Goal: Task Accomplishment & Management: Manage account settings

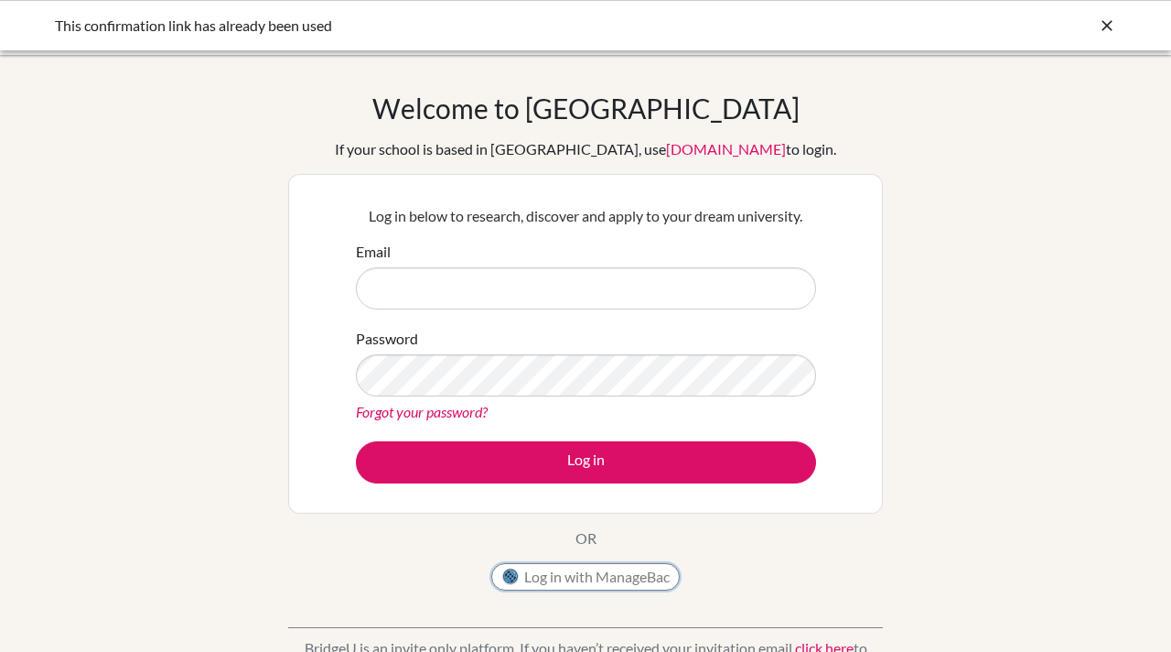
click at [627, 586] on button "Log in with ManageBac" at bounding box center [585, 576] width 189 height 27
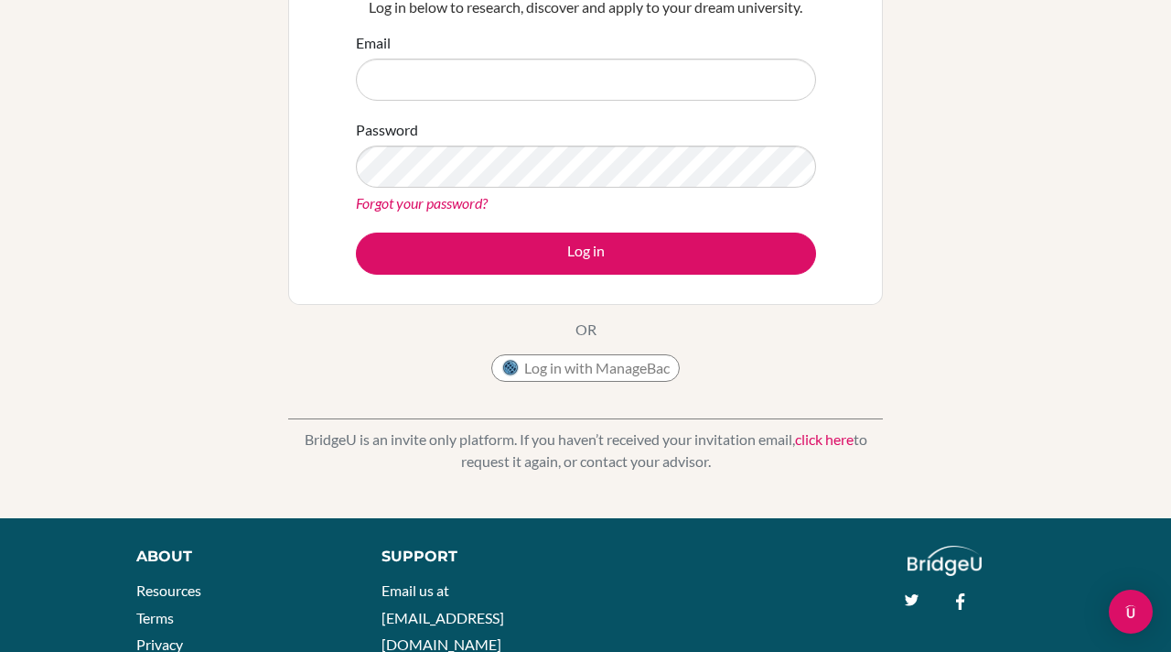
scroll to position [324, 0]
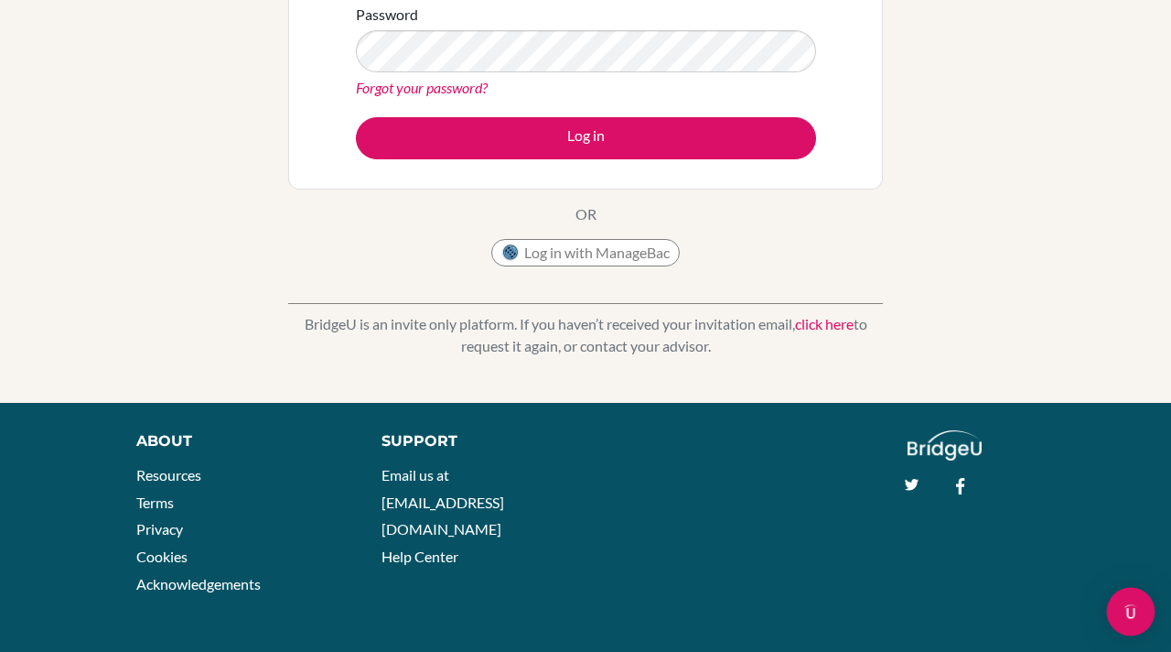
click at [1126, 599] on div "Open Intercom Messenger" at bounding box center [1131, 611] width 48 height 48
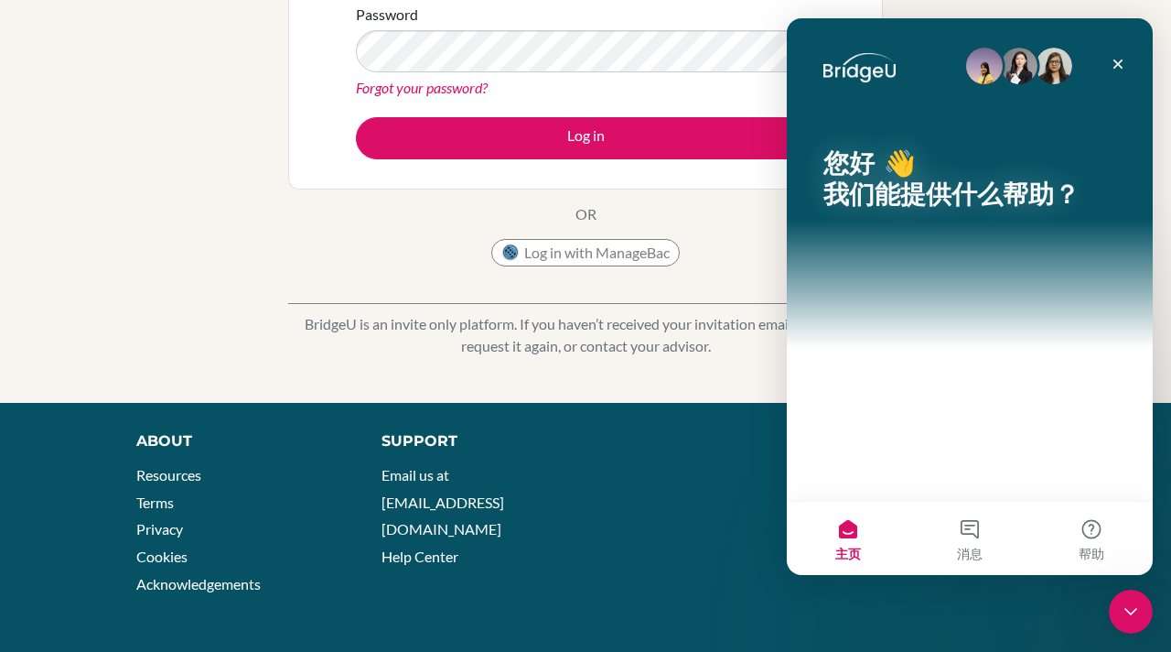
scroll to position [0, 0]
click at [924, 619] on footer "About Resources Terms Privacy Cookies Acknowledgements Support Email us at hi@b…" at bounding box center [585, 528] width 1171 height 250
click at [1125, 64] on icon "关闭" at bounding box center [1118, 64] width 15 height 15
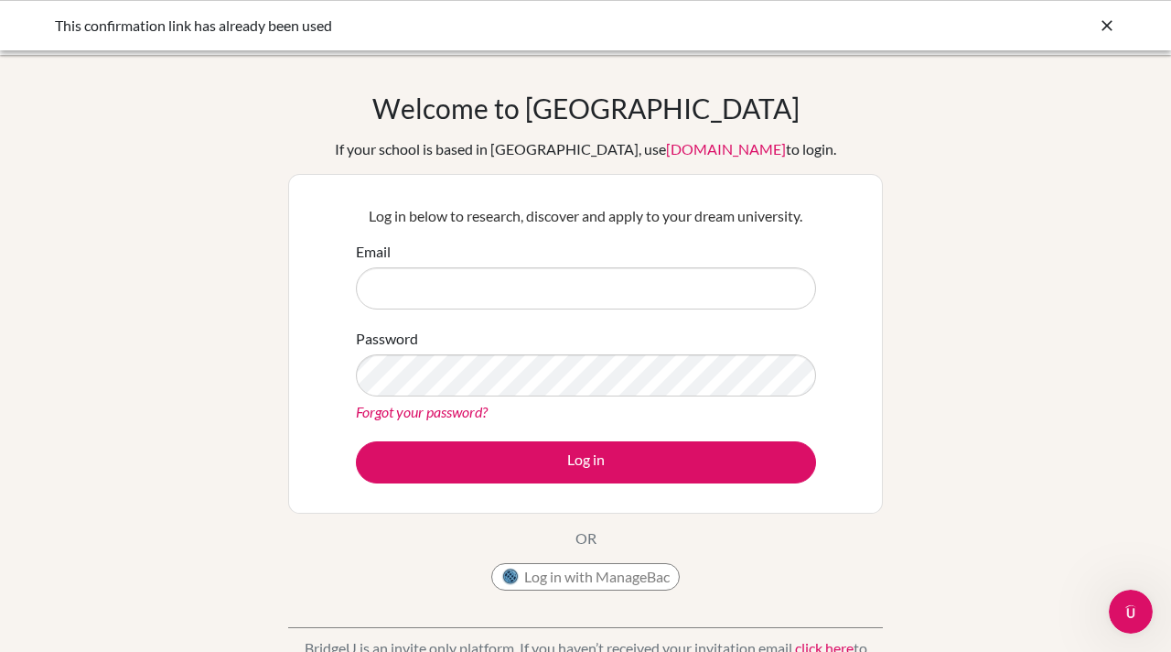
click at [1102, 20] on icon at bounding box center [1107, 25] width 18 height 18
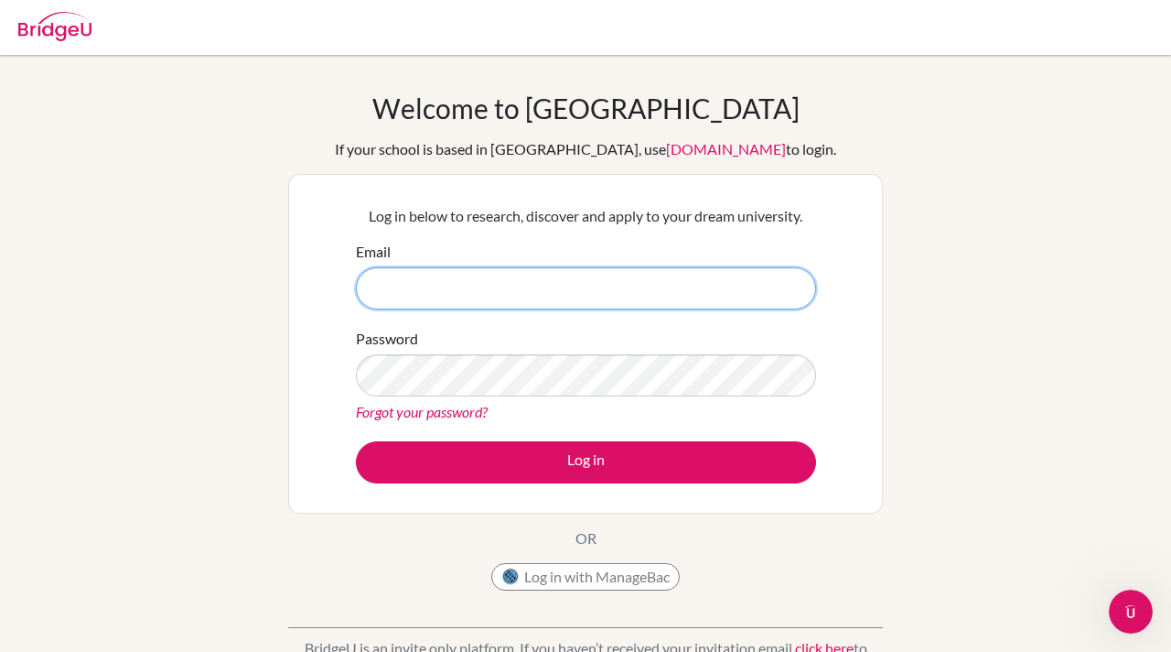
click at [575, 283] on input "Email" at bounding box center [586, 288] width 460 height 42
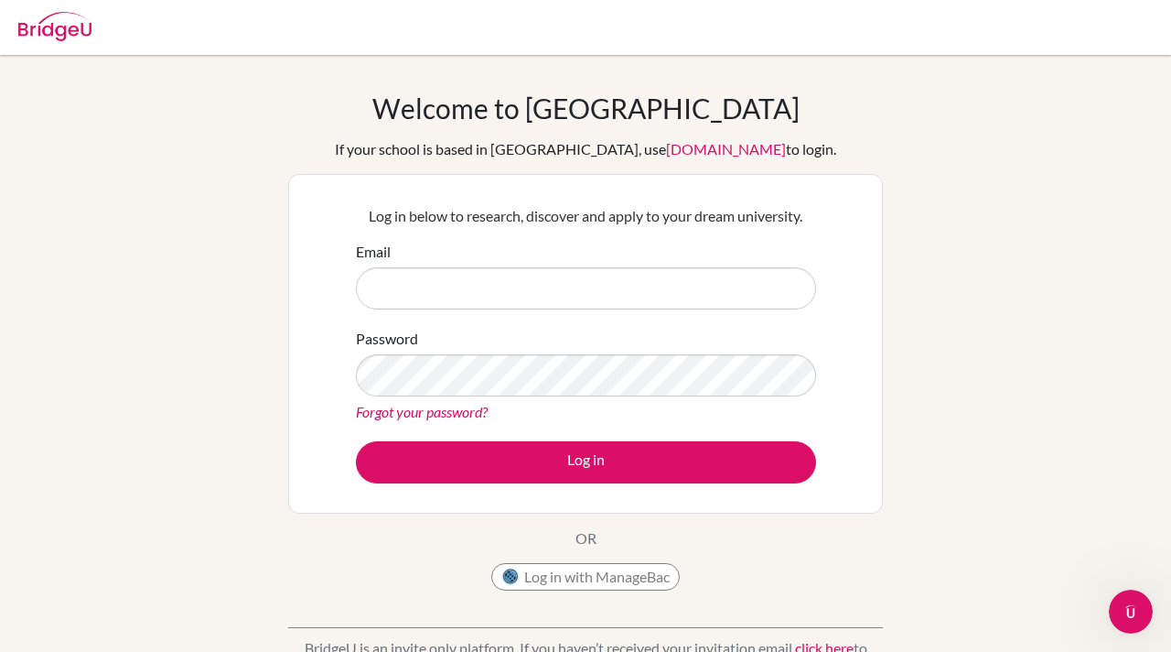
click at [818, 415] on div "Log in below to research, discover and apply to your dream university. Email Pa…" at bounding box center [585, 343] width 483 height 301
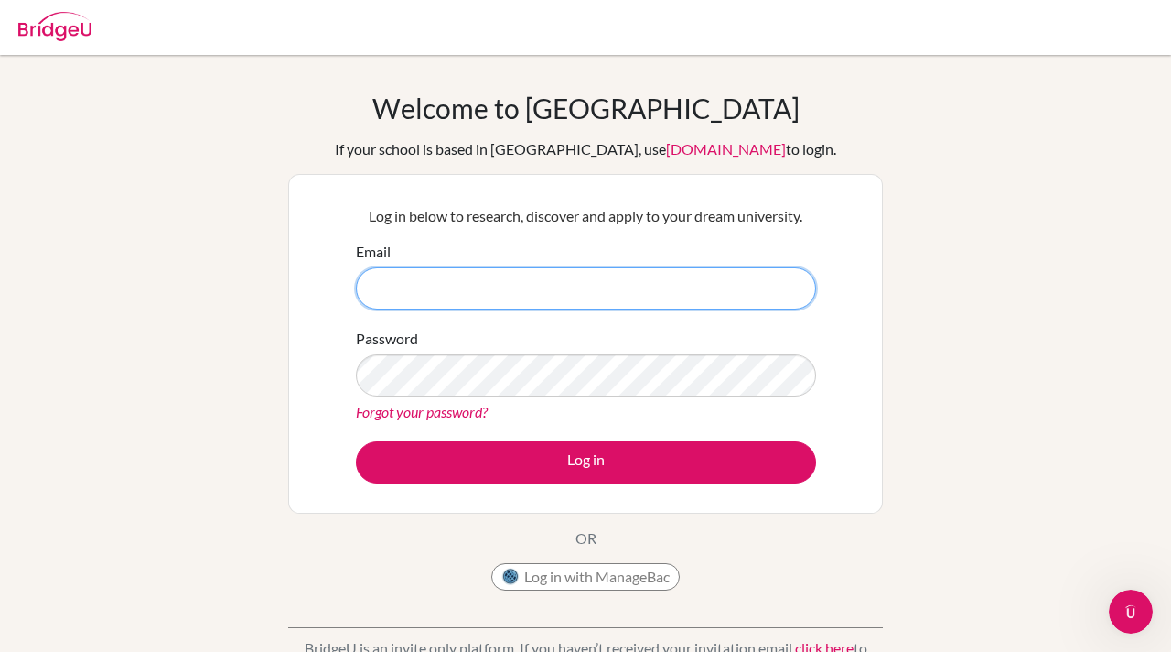
click at [491, 288] on input "Email" at bounding box center [586, 288] width 460 height 42
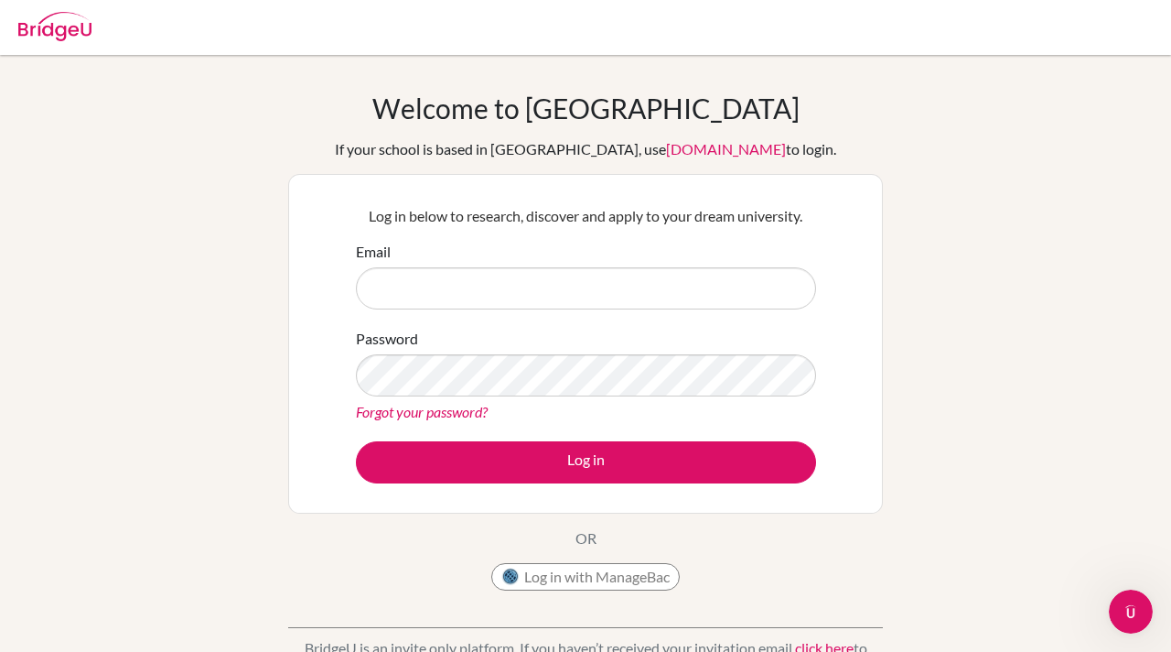
click at [176, 309] on div "Welcome to BridgeU If your school is based in China, use app.bridge-u.com.cn to…" at bounding box center [585, 391] width 1171 height 598
click at [598, 585] on button "Log in with ManageBac" at bounding box center [585, 576] width 189 height 27
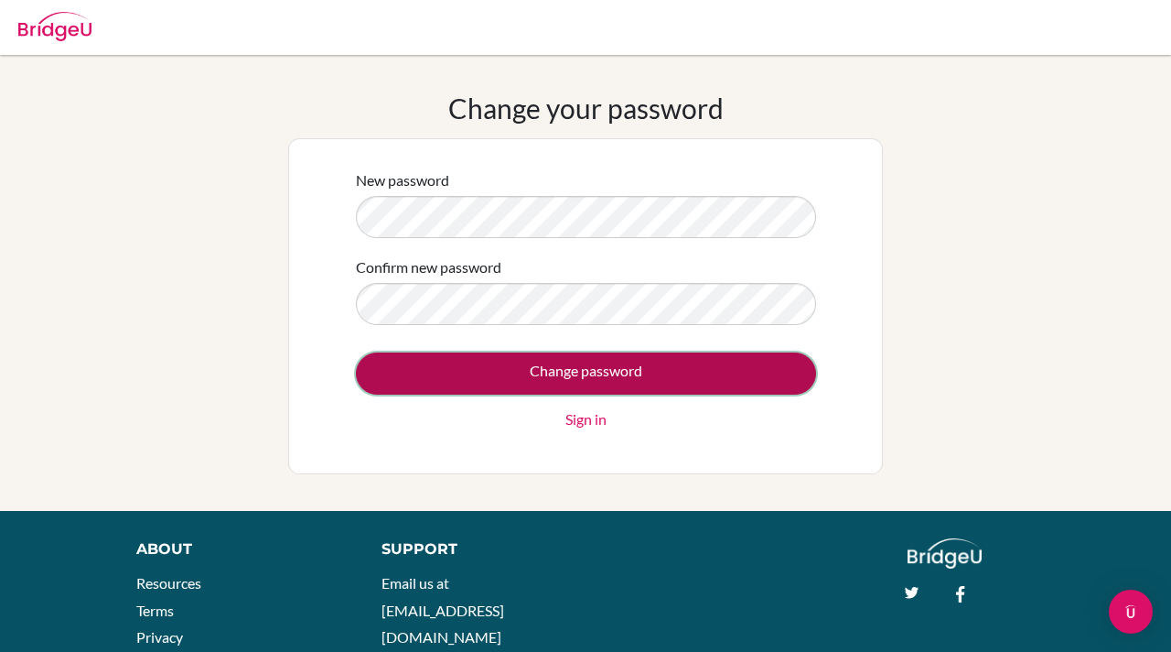
click at [562, 372] on input "Change password" at bounding box center [586, 373] width 460 height 42
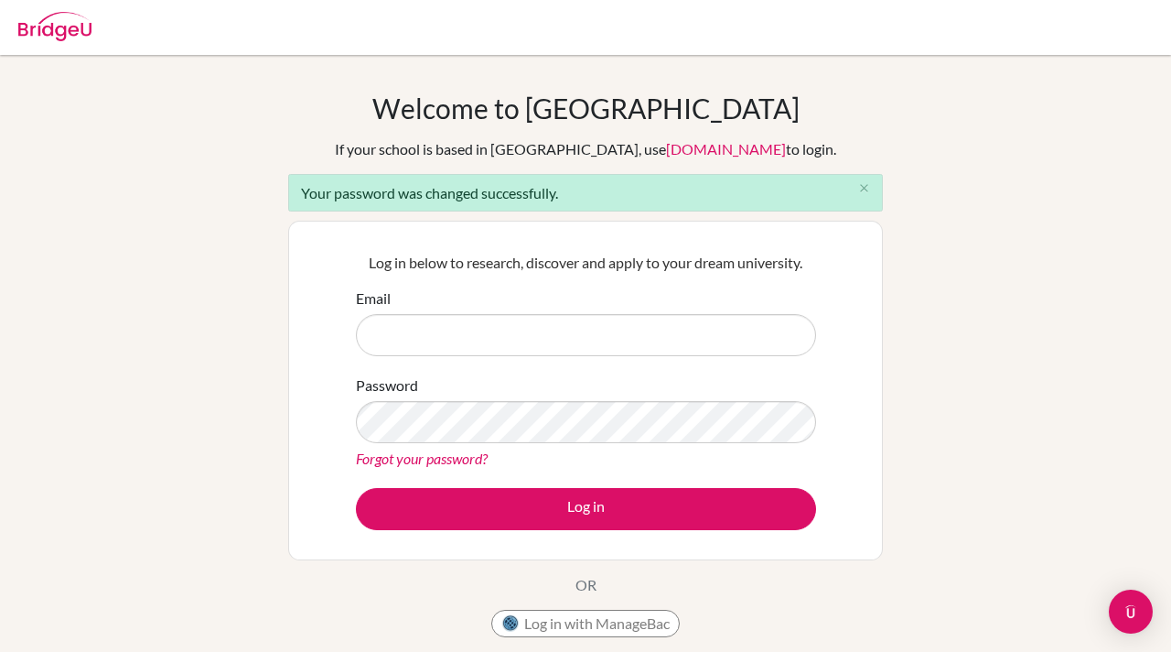
click at [545, 345] on input "Email" at bounding box center [586, 335] width 460 height 42
type input "[EMAIL_ADDRESS][DOMAIN_NAME]"
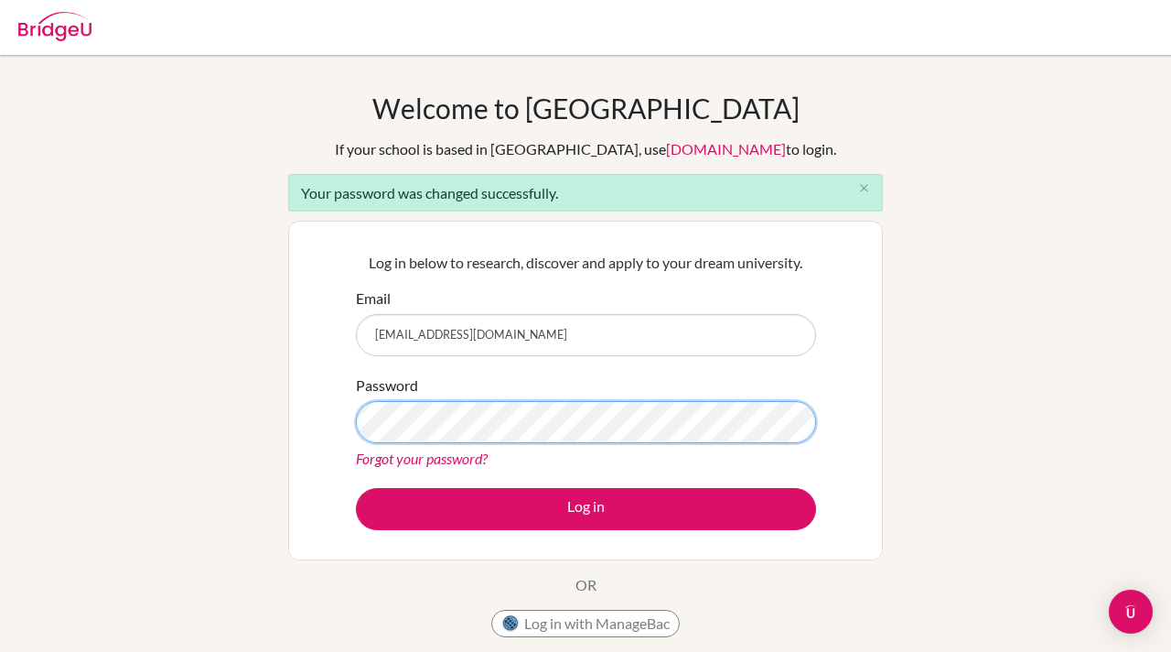
click at [356, 488] on button "Log in" at bounding box center [586, 509] width 460 height 42
